Goal: Information Seeking & Learning: Learn about a topic

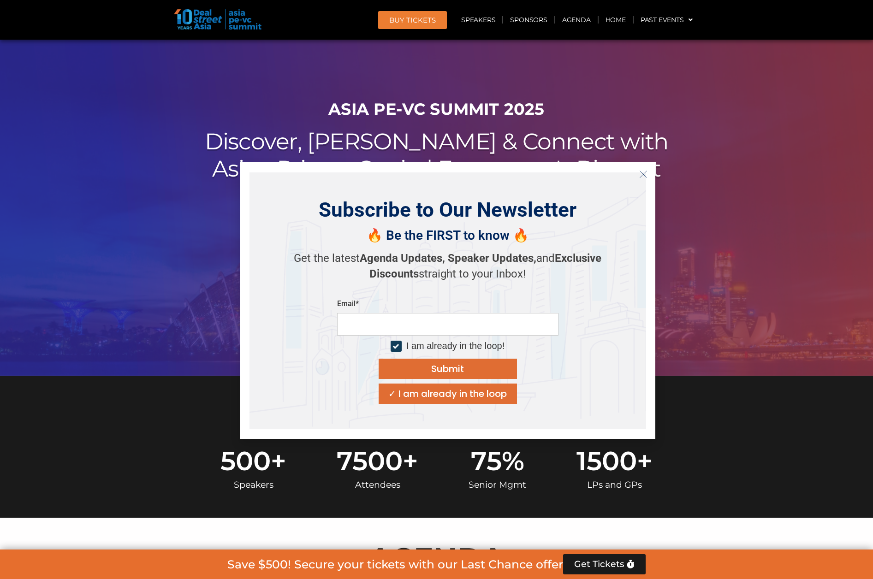
click at [644, 172] on icon "Close" at bounding box center [643, 174] width 8 height 8
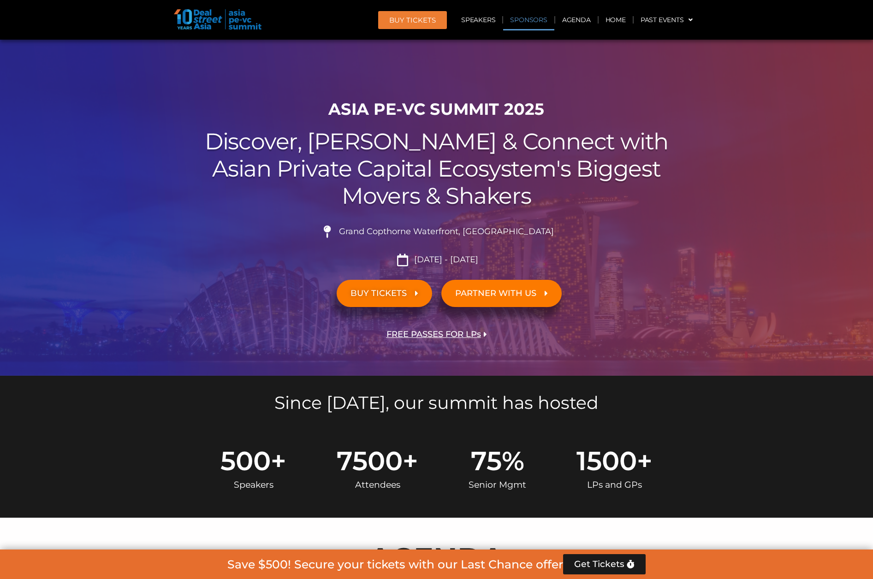
click at [526, 17] on link "Sponsors" at bounding box center [528, 19] width 51 height 21
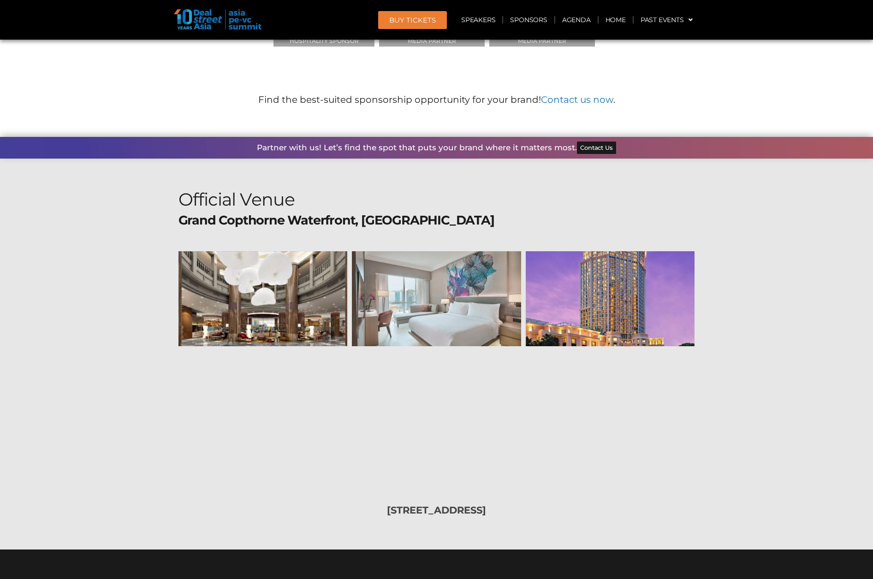
scroll to position [9434, 0]
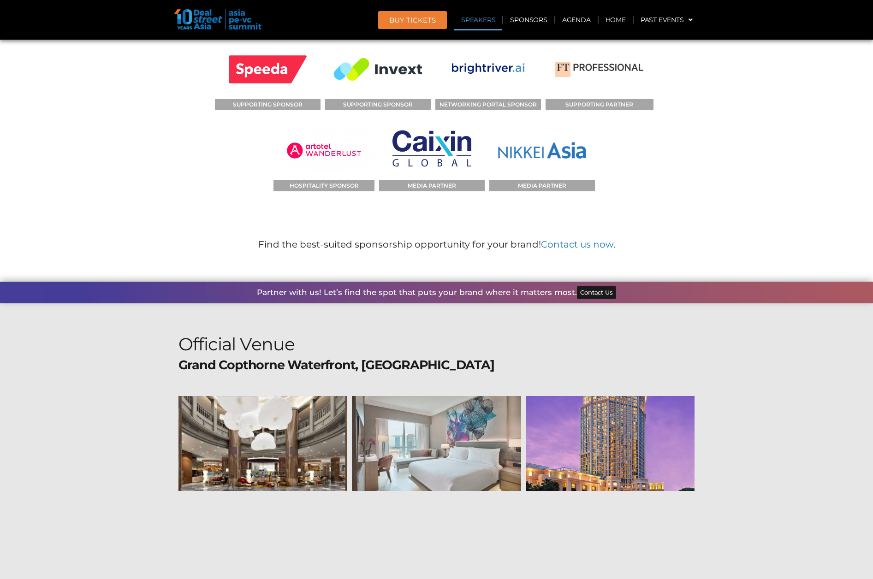
click at [487, 19] on link "Speakers" at bounding box center [478, 19] width 48 height 21
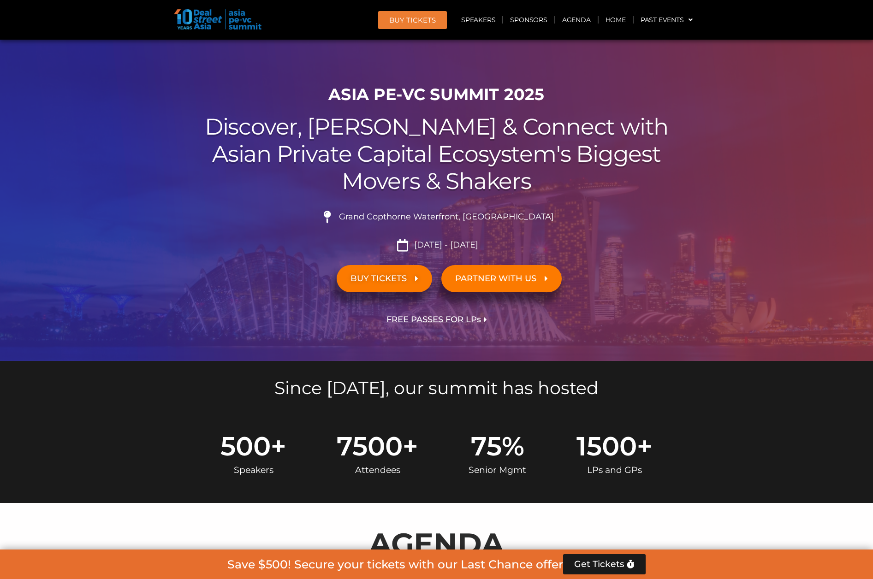
scroll to position [0, 0]
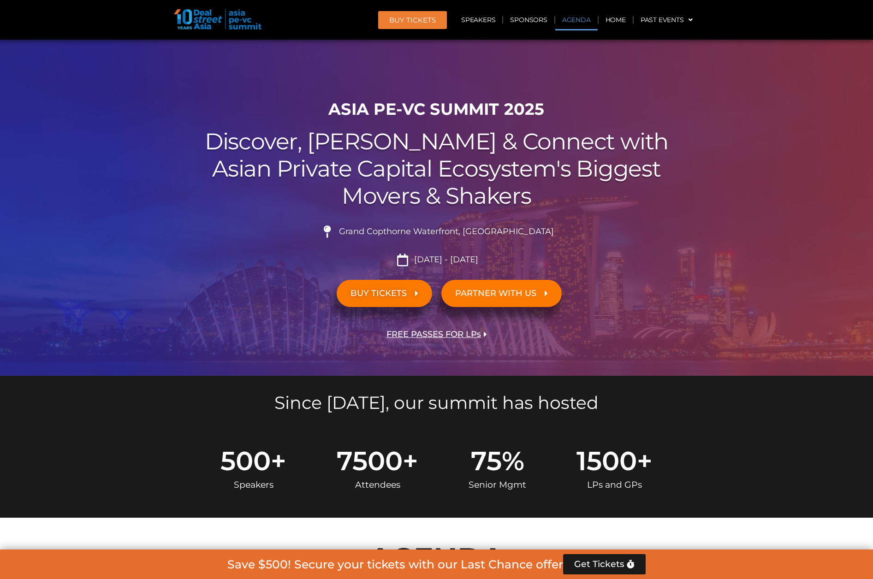
click at [569, 19] on link "Agenda" at bounding box center [576, 19] width 42 height 21
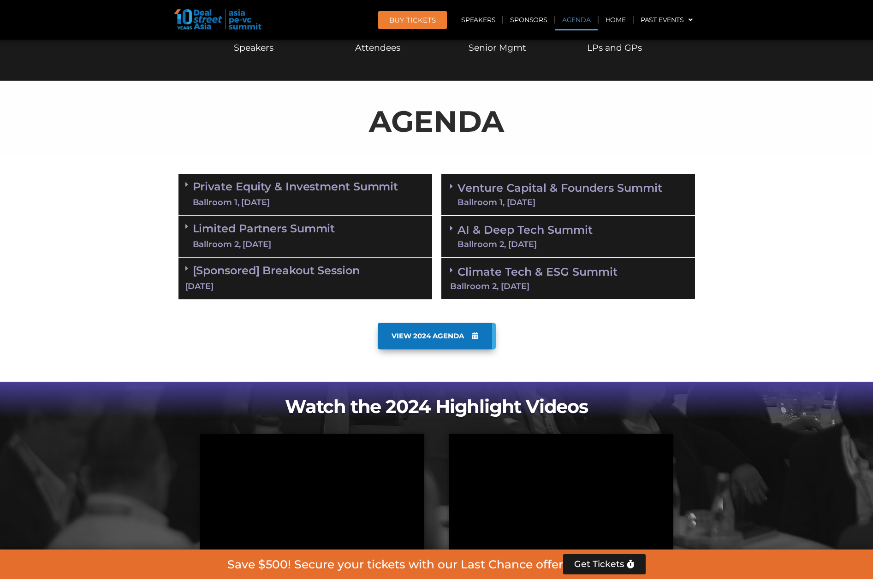
scroll to position [437, 0]
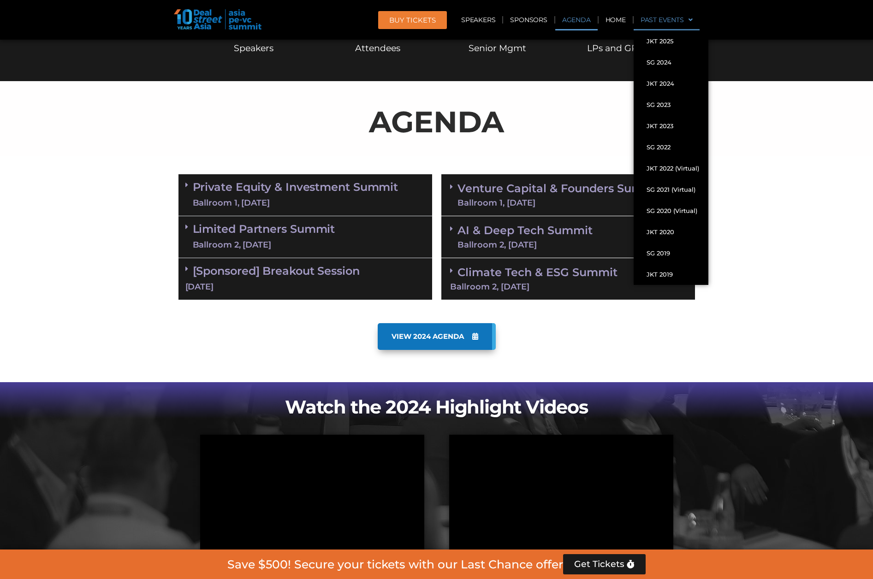
click at [658, 17] on link "Past Events" at bounding box center [666, 19] width 66 height 21
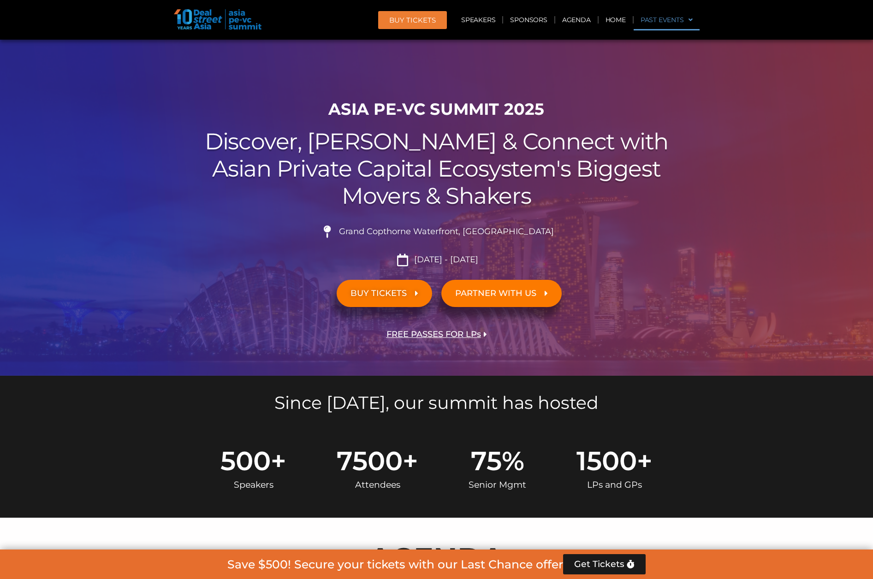
click at [659, 19] on link "Past Events" at bounding box center [666, 19] width 66 height 21
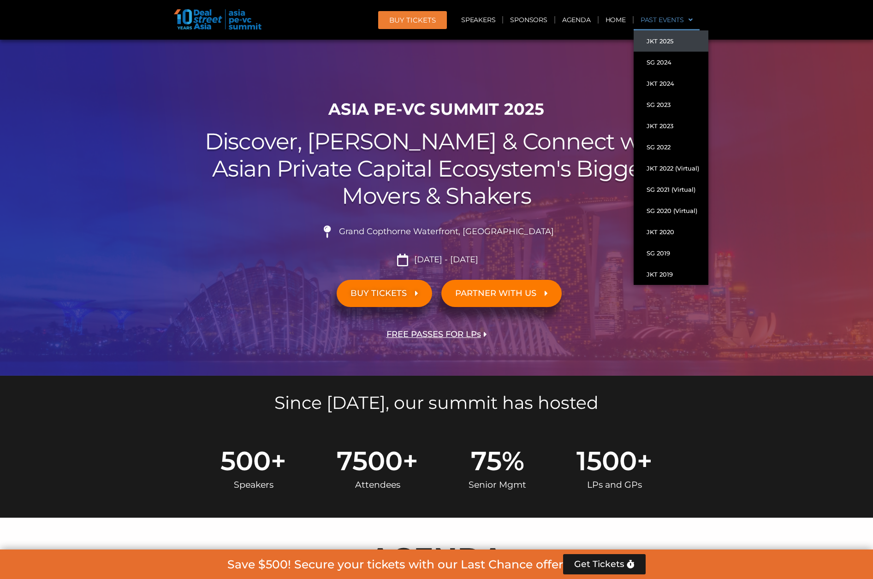
click at [660, 44] on link "JKT 2025" at bounding box center [670, 40] width 75 height 21
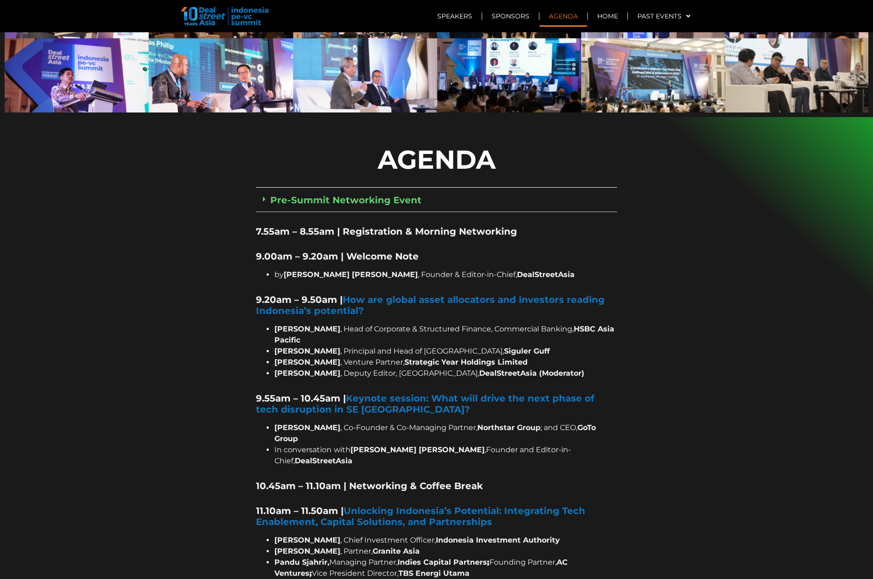
scroll to position [507, 0]
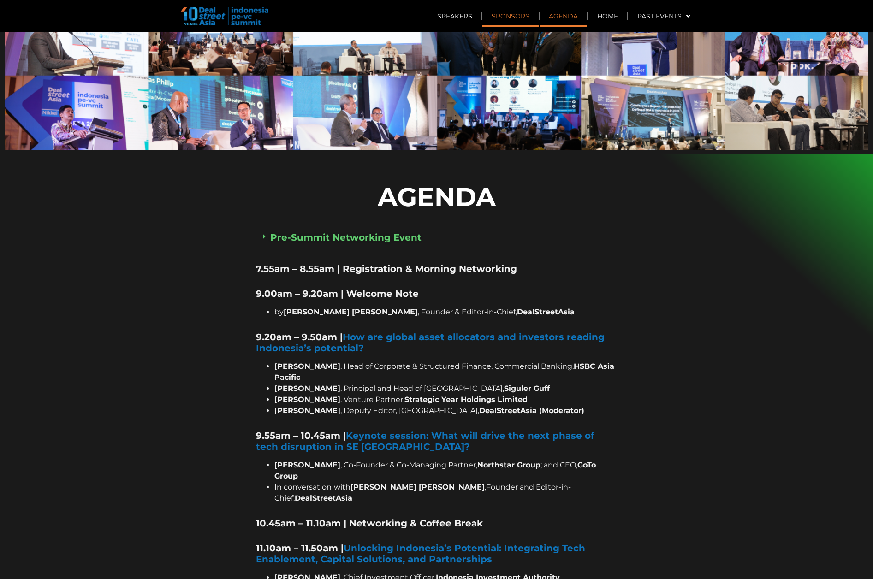
click at [514, 18] on link "Sponsors" at bounding box center [510, 16] width 56 height 21
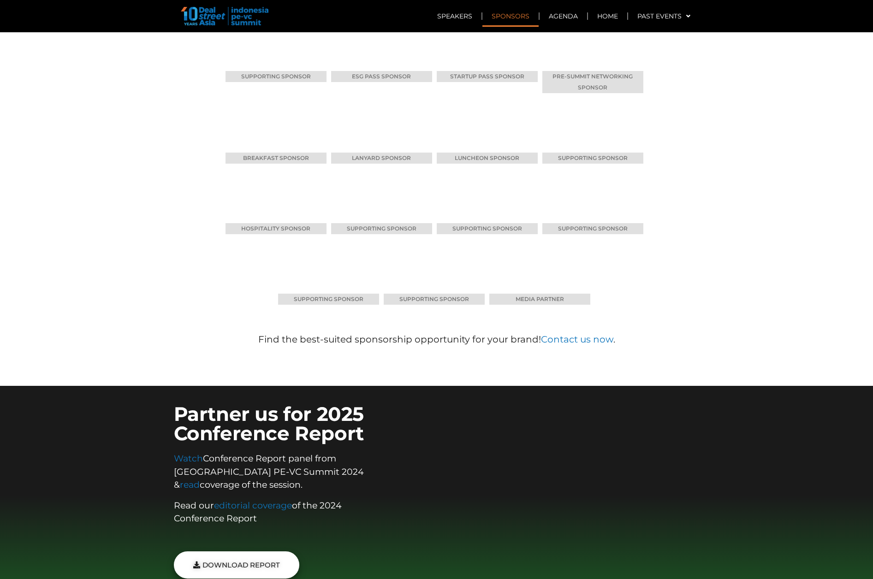
scroll to position [6216, 0]
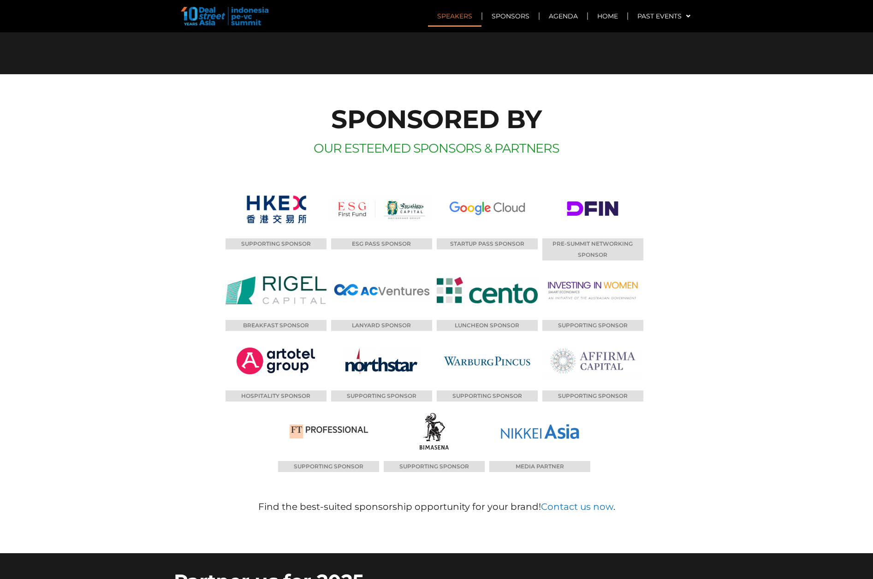
click at [448, 19] on link "Speakers" at bounding box center [454, 16] width 53 height 21
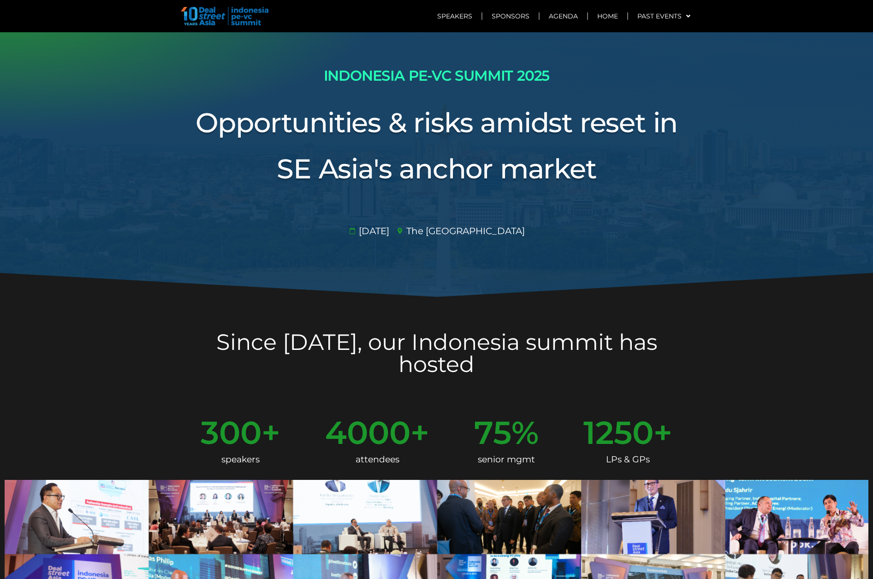
scroll to position [0, 0]
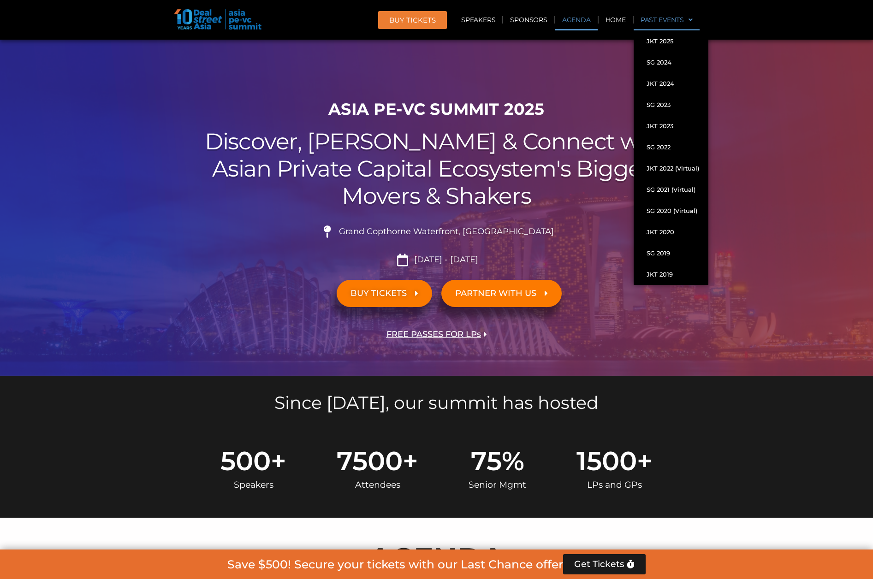
click at [576, 26] on link "Agenda" at bounding box center [576, 19] width 42 height 21
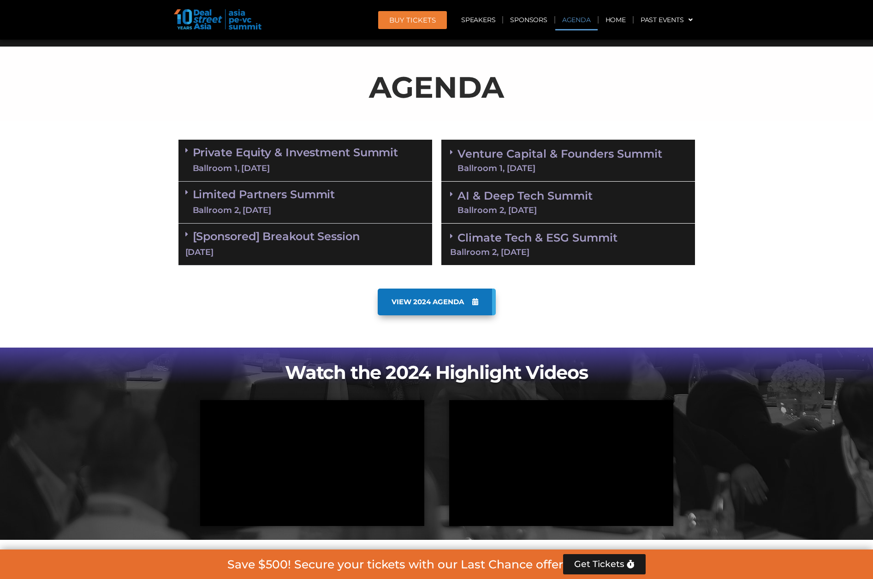
scroll to position [483, 0]
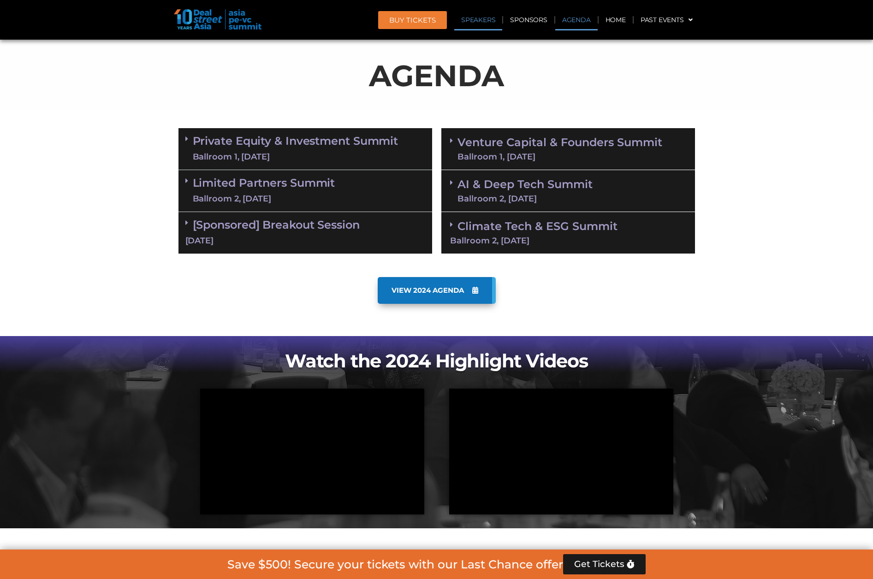
click at [469, 25] on link "Speakers" at bounding box center [478, 19] width 48 height 21
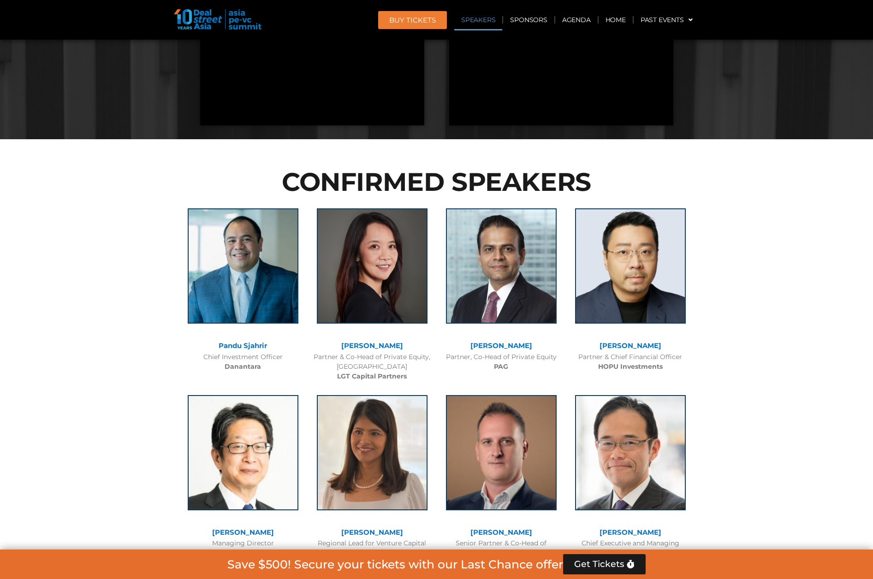
scroll to position [1001, 0]
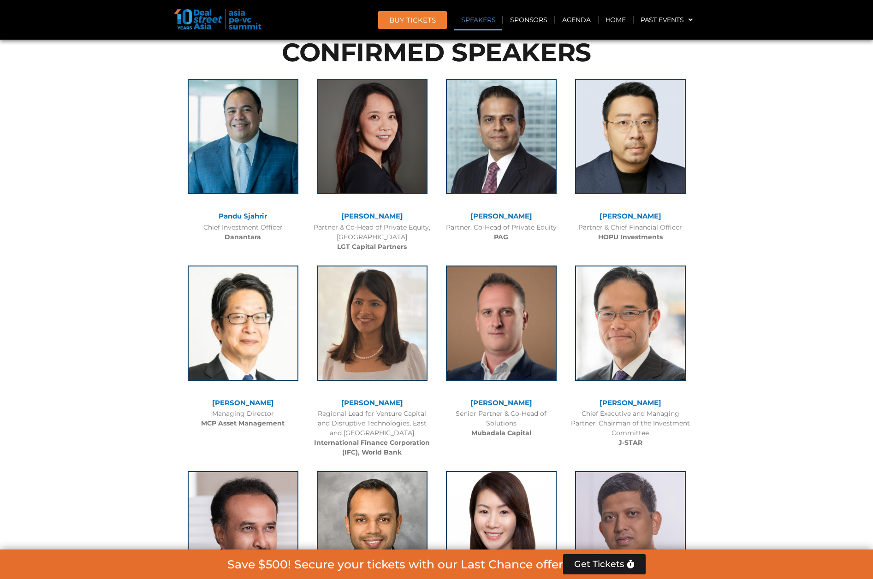
click at [221, 18] on img at bounding box center [218, 19] width 88 height 20
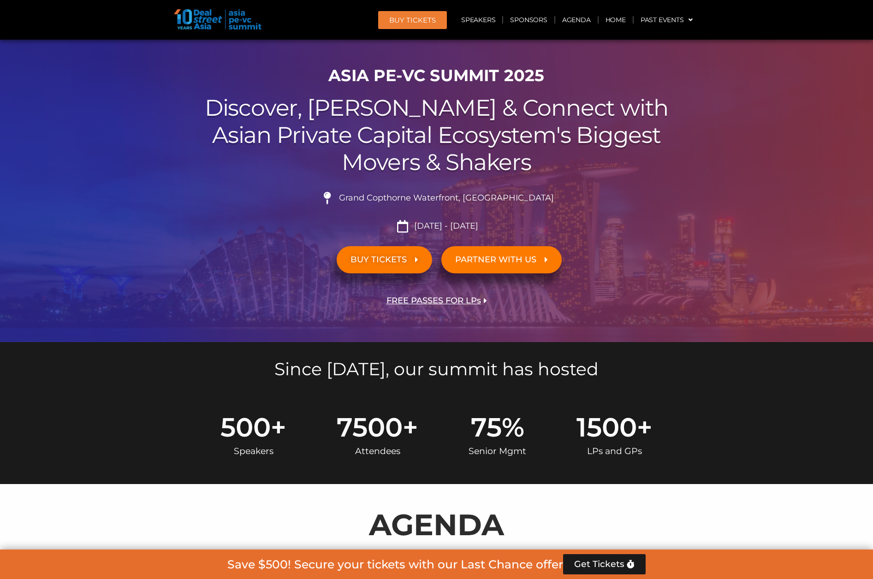
scroll to position [0, 0]
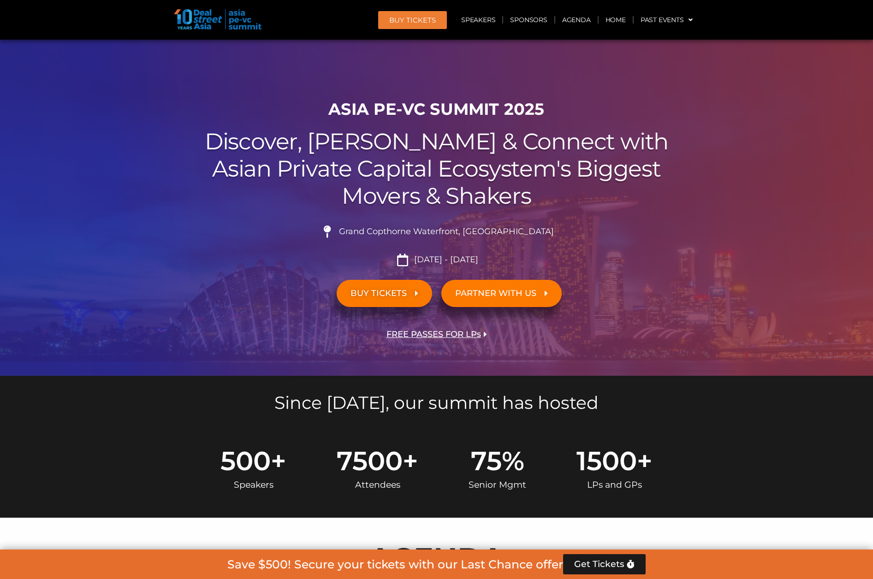
click at [465, 333] on span "FREE PASSES FOR LPs" at bounding box center [433, 334] width 95 height 9
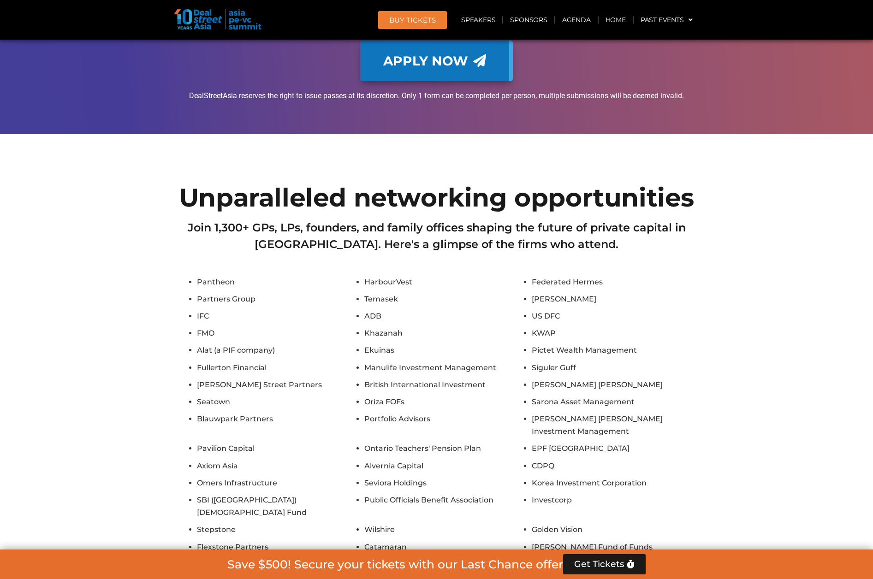
scroll to position [6697, 0]
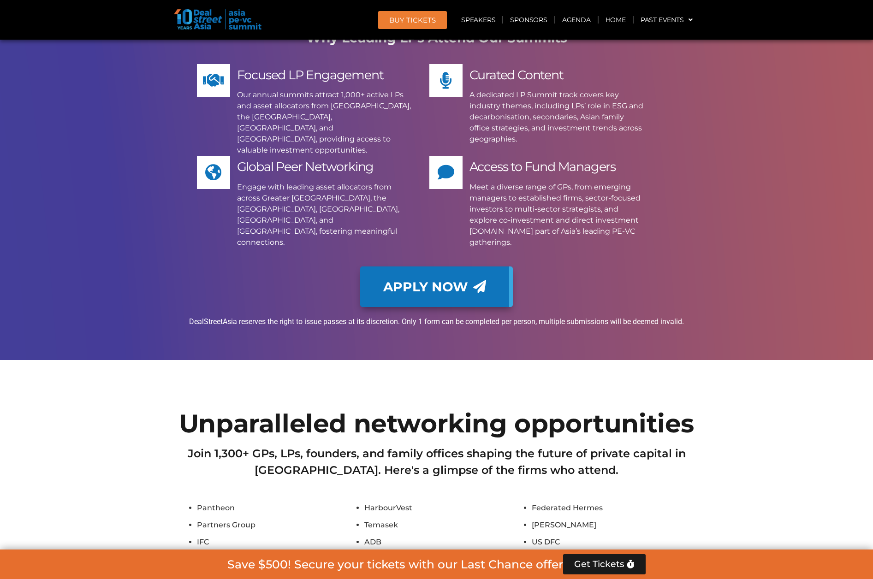
scroll to position [6881, 0]
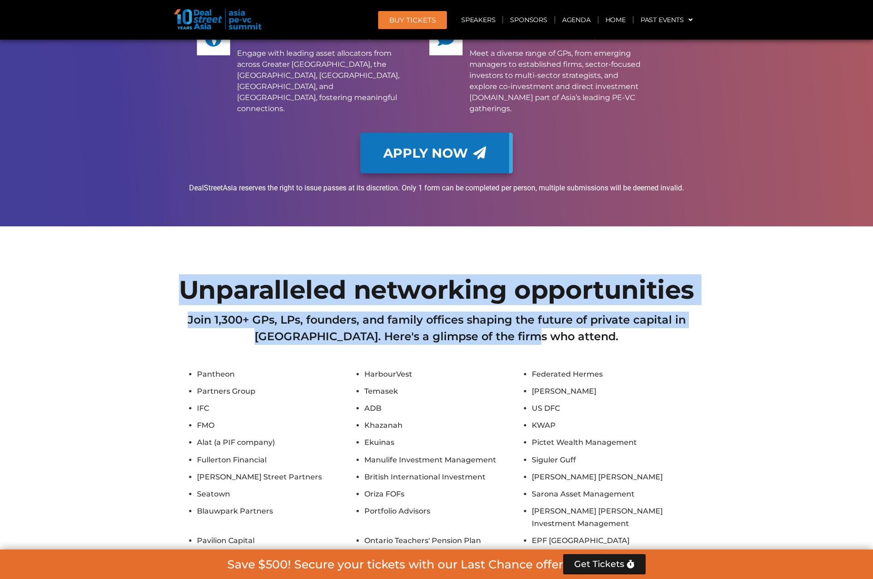
drag, startPoint x: 568, startPoint y: 242, endPoint x: 183, endPoint y: 196, distance: 388.6
click at [183, 272] on div "Unparalleled networking opportunities Join 1,300+ GPs, LPs, founders, and famil…" at bounding box center [437, 557] width 526 height 571
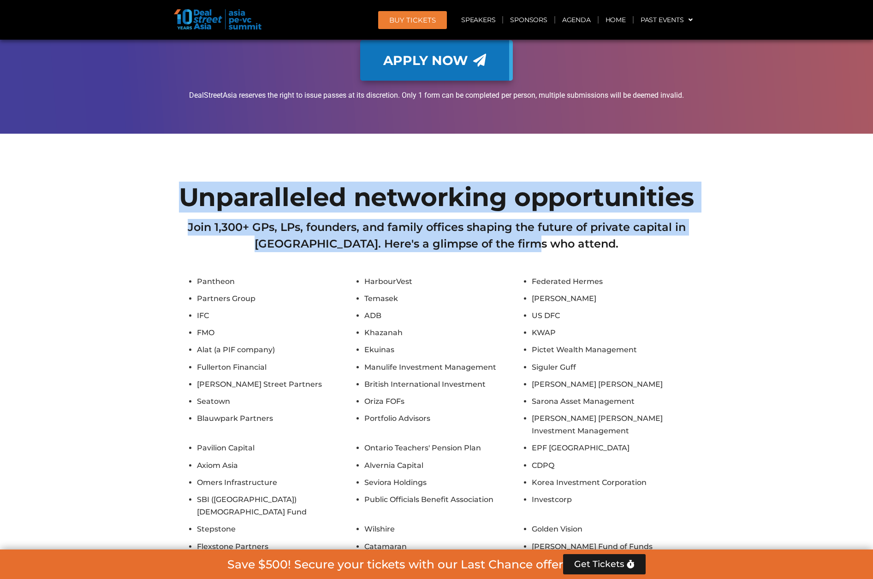
scroll to position [6974, 0]
click at [416, 219] on h2 "Join 1,300+ GPs, LPs, founders, and family offices shaping the future of privat…" at bounding box center [436, 235] width 516 height 33
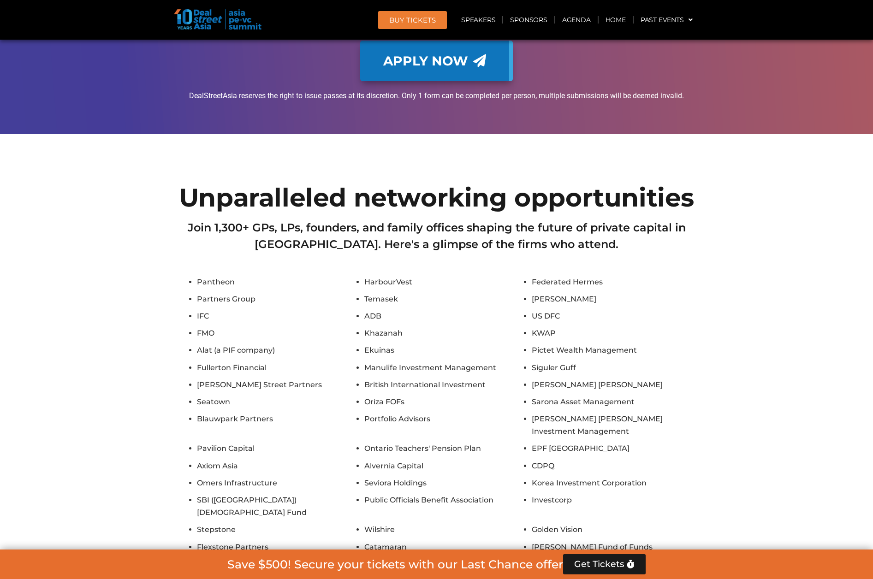
click at [59, 290] on section "Unparalleled networking opportunities Join 1,300+ GPs, LPs, founders, and famil…" at bounding box center [436, 465] width 873 height 571
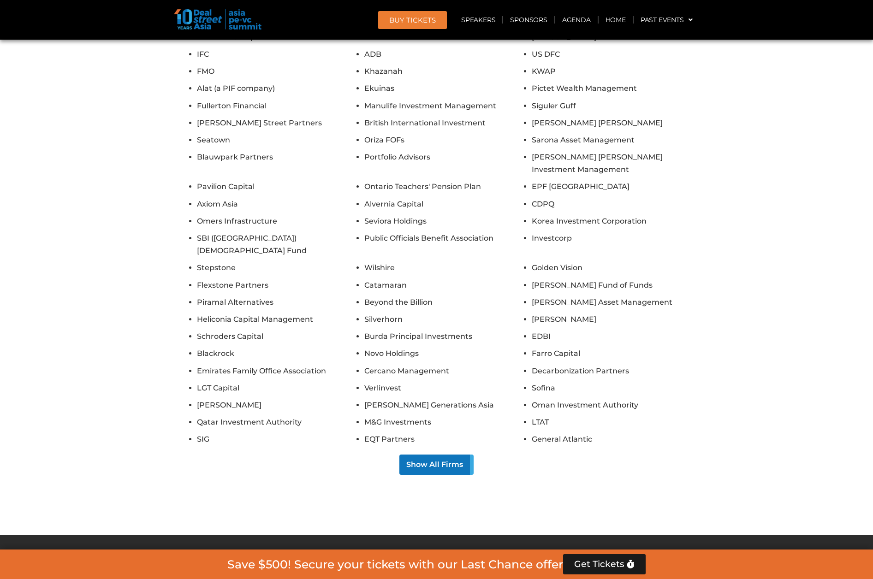
scroll to position [7250, 0]
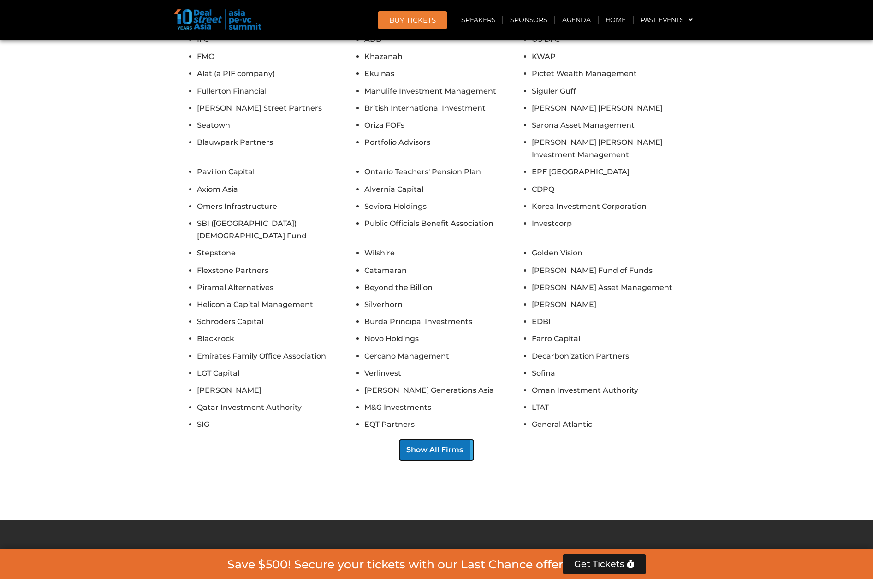
click at [445, 440] on button "Show All Firms" at bounding box center [436, 450] width 74 height 20
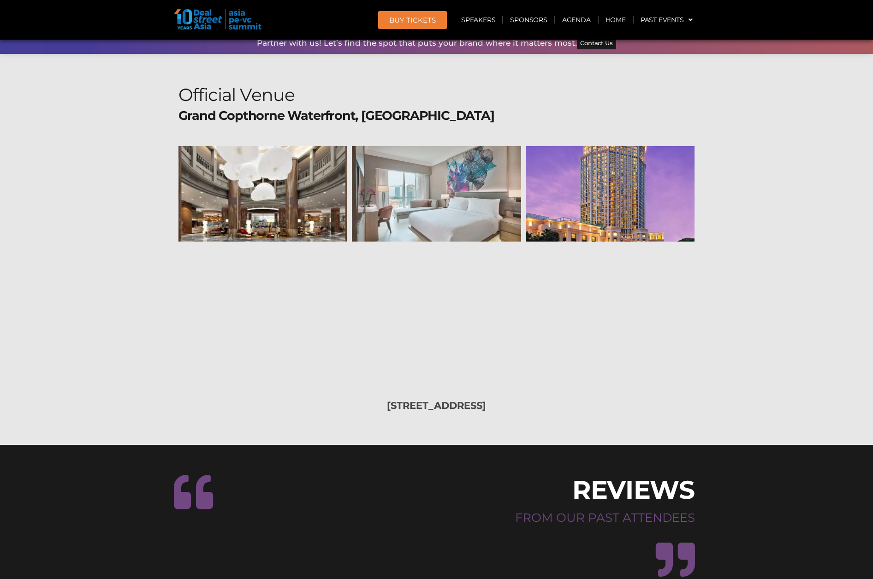
scroll to position [10016, 0]
